Goal: Information Seeking & Learning: Learn about a topic

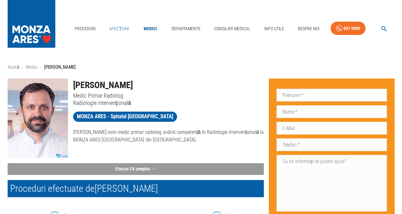
click at [126, 31] on link "Afecțiuni" at bounding box center [119, 28] width 25 height 13
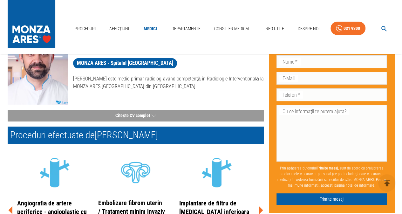
scroll to position [148, 0]
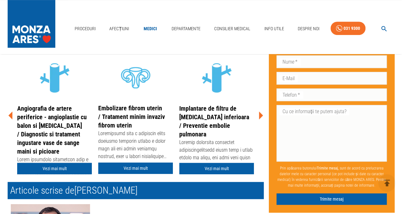
click at [66, 171] on link "Vezi mai mult" at bounding box center [54, 169] width 75 height 12
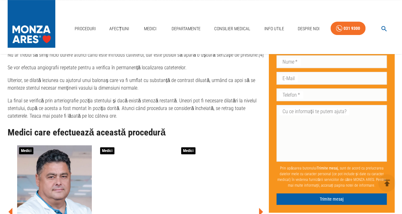
scroll to position [1408, 0]
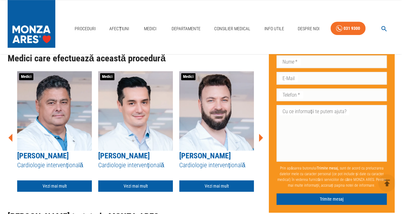
click at [260, 133] on icon at bounding box center [261, 137] width 4 height 8
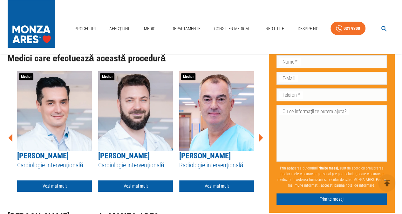
click at [260, 133] on icon at bounding box center [261, 137] width 4 height 8
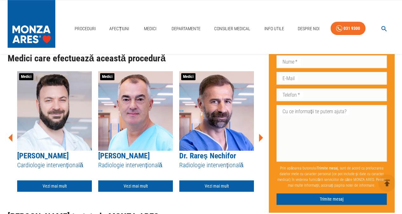
click at [260, 133] on icon at bounding box center [261, 137] width 4 height 8
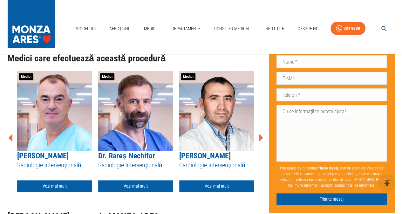
click at [260, 133] on icon at bounding box center [261, 137] width 4 height 8
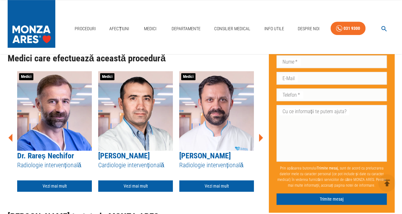
click at [260, 133] on icon at bounding box center [261, 137] width 4 height 8
click at [8, 128] on icon at bounding box center [10, 137] width 19 height 19
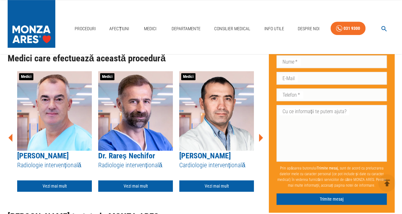
click at [8, 128] on icon at bounding box center [10, 137] width 19 height 19
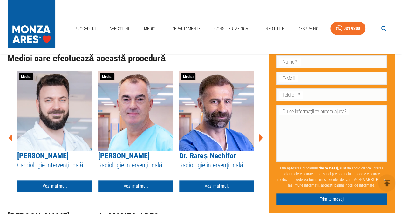
click at [8, 128] on icon at bounding box center [10, 137] width 19 height 19
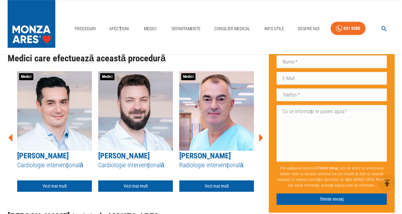
click at [8, 128] on icon at bounding box center [10, 137] width 19 height 19
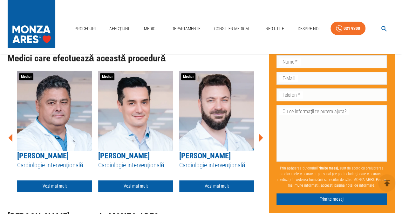
click at [8, 128] on icon at bounding box center [10, 137] width 19 height 19
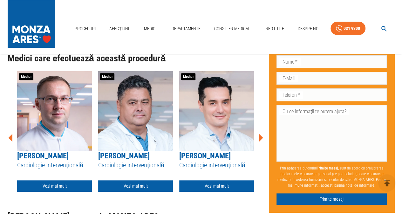
click at [8, 128] on icon at bounding box center [10, 137] width 19 height 19
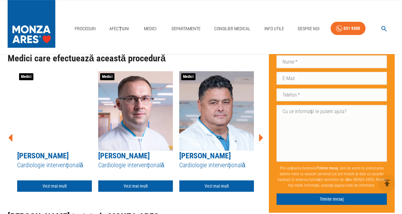
click at [8, 128] on icon at bounding box center [10, 137] width 19 height 19
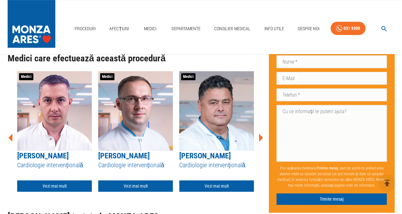
click at [8, 128] on icon at bounding box center [10, 137] width 19 height 19
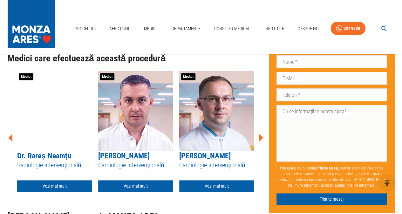
click at [8, 128] on icon at bounding box center [10, 137] width 19 height 19
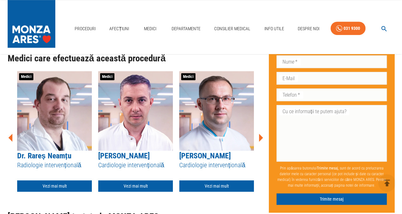
click at [8, 128] on icon at bounding box center [10, 137] width 19 height 19
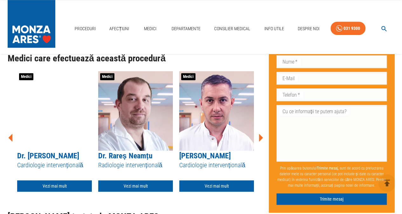
click at [8, 128] on icon at bounding box center [10, 137] width 19 height 19
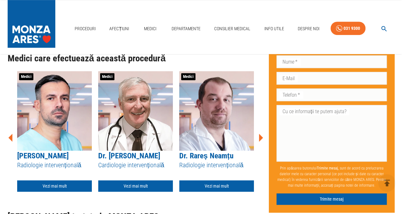
click at [8, 128] on icon at bounding box center [10, 137] width 19 height 19
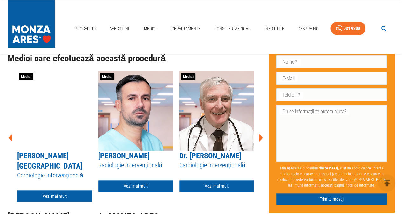
click at [8, 128] on icon at bounding box center [10, 137] width 19 height 19
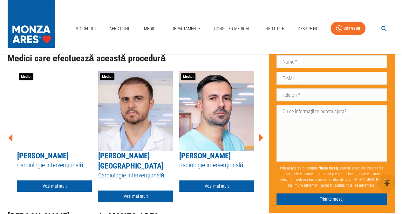
click at [8, 128] on icon at bounding box center [10, 137] width 19 height 19
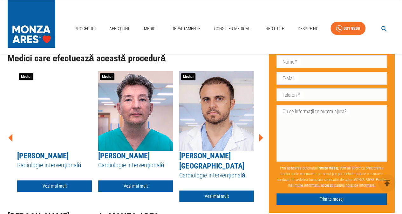
click at [8, 128] on icon at bounding box center [10, 137] width 19 height 19
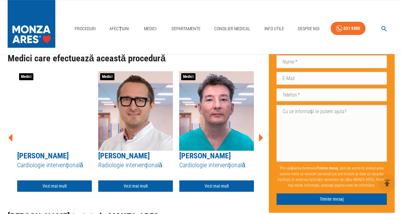
click at [8, 128] on icon at bounding box center [10, 137] width 19 height 19
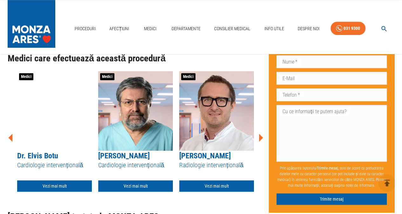
click at [8, 128] on icon at bounding box center [10, 137] width 19 height 19
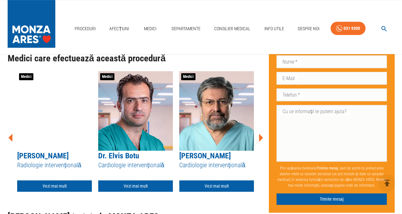
click at [8, 128] on icon at bounding box center [10, 137] width 19 height 19
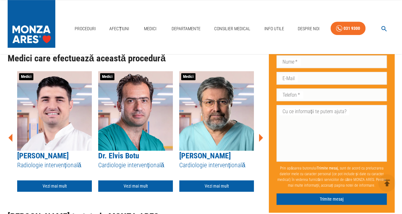
click at [8, 128] on icon at bounding box center [10, 137] width 19 height 19
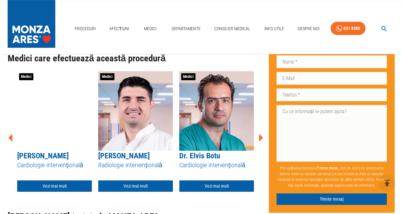
click at [8, 128] on icon at bounding box center [10, 137] width 19 height 19
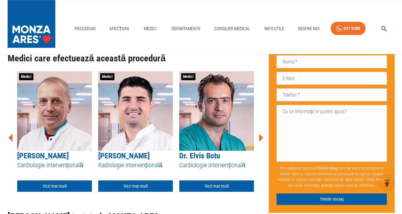
click at [8, 128] on icon at bounding box center [10, 137] width 19 height 19
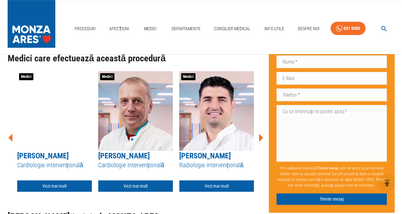
click at [8, 128] on icon at bounding box center [10, 137] width 19 height 19
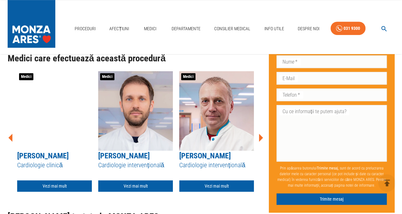
click at [8, 128] on icon at bounding box center [10, 137] width 19 height 19
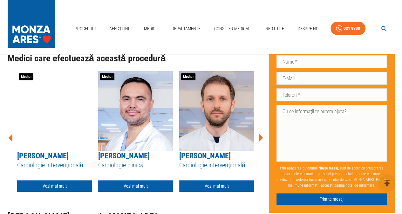
click at [8, 128] on icon at bounding box center [10, 137] width 19 height 19
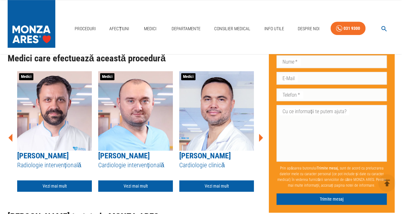
click at [8, 128] on icon at bounding box center [10, 137] width 19 height 19
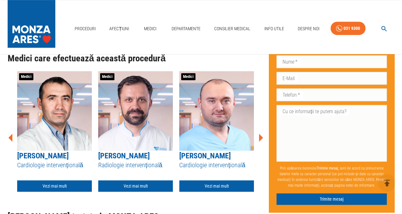
click at [8, 128] on icon at bounding box center [10, 137] width 19 height 19
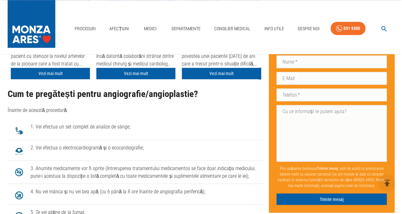
scroll to position [1704, 0]
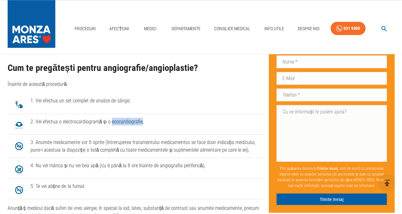
drag, startPoint x: 109, startPoint y: 103, endPoint x: 140, endPoint y: 103, distance: 31.4
click at [140, 117] on span "2. Vei efectua o electrocardiogramă și o ecocardiografie;" at bounding box center [144, 121] width 228 height 8
copy span "ecocardiografie"
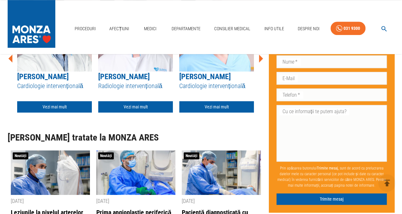
scroll to position [1482, 0]
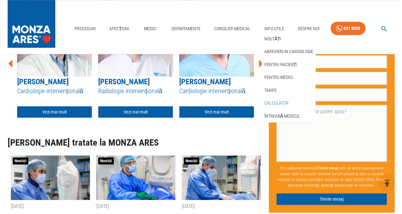
click at [285, 104] on link "Calculator" at bounding box center [276, 103] width 27 height 10
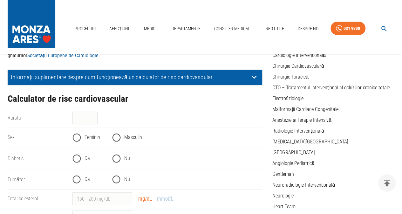
scroll to position [74, 0]
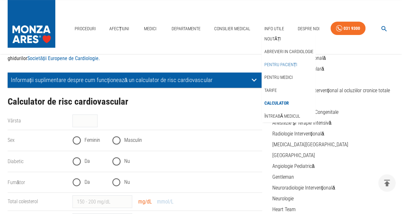
click at [286, 64] on link "Pentru pacienți" at bounding box center [281, 64] width 36 height 10
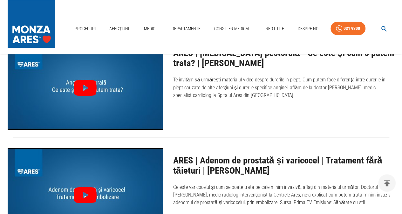
scroll to position [593, 0]
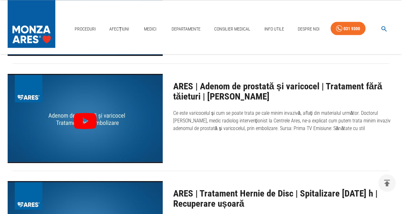
drag, startPoint x: 173, startPoint y: 111, endPoint x: 359, endPoint y: 131, distance: 186.5
click at [359, 131] on p "Ce este varicocelul și cum se poate trata pe cale minim invazivă, aflați din ma…" at bounding box center [283, 120] width 221 height 23
click at [351, 128] on p "Ce este varicocelul și cum se poate trata pe cale minim invazivă, aflați din ma…" at bounding box center [283, 120] width 221 height 23
drag, startPoint x: 341, startPoint y: 126, endPoint x: 173, endPoint y: 82, distance: 173.6
click at [173, 82] on div "ARES | Adenom de prostată și varicocel | Tratament fără tăieturi | [PERSON_NAME…" at bounding box center [279, 113] width 232 height 99
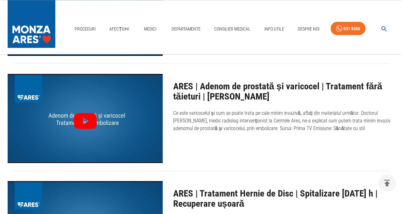
click at [173, 82] on h2 "ARES | Adenom de prostată și varicocel | Tratament fără tăieturi | [PERSON_NAME]" at bounding box center [283, 91] width 221 height 20
drag, startPoint x: 172, startPoint y: 85, endPoint x: 386, endPoint y: 126, distance: 217.9
click at [386, 126] on div "ARES | Adenom de prostată și varicocel | Tratament fără tăieturi | [PERSON_NAME…" at bounding box center [279, 113] width 232 height 99
click at [346, 125] on p "Ce este varicocelul și cum se poate trata pe cale minim invazivă, aflați din ma…" at bounding box center [283, 120] width 221 height 23
drag, startPoint x: 341, startPoint y: 127, endPoint x: 166, endPoint y: 83, distance: 180.8
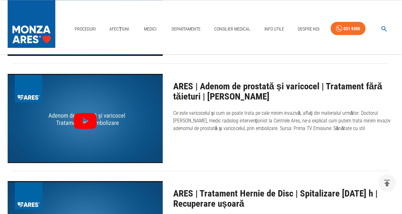
click at [166, 83] on div "ARES | Adenom de prostată și varicocel | Tratament fără tăieturi | [PERSON_NAME…" at bounding box center [279, 113] width 232 height 99
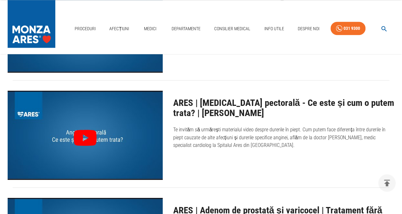
scroll to position [445, 0]
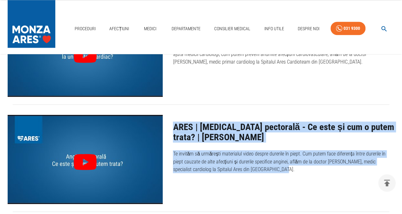
drag, startPoint x: 173, startPoint y: 125, endPoint x: 269, endPoint y: 172, distance: 106.7
click at [269, 172] on div "ARES | [MEDICAL_DATA] pectorală - Ce este și cum o putem trata? | [PERSON_NAME]…" at bounding box center [279, 153] width 232 height 99
